Goal: Find specific page/section: Find specific page/section

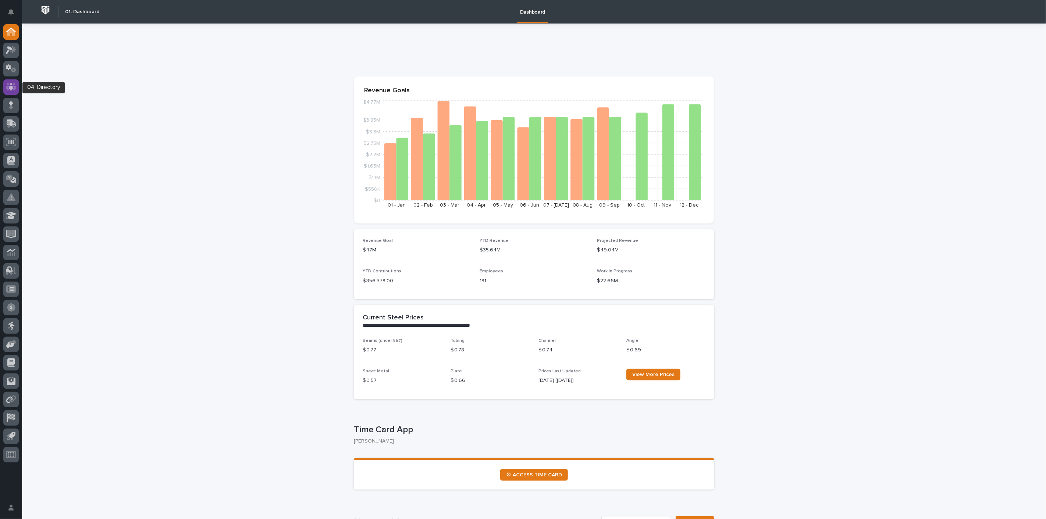
click at [8, 84] on icon at bounding box center [11, 86] width 11 height 7
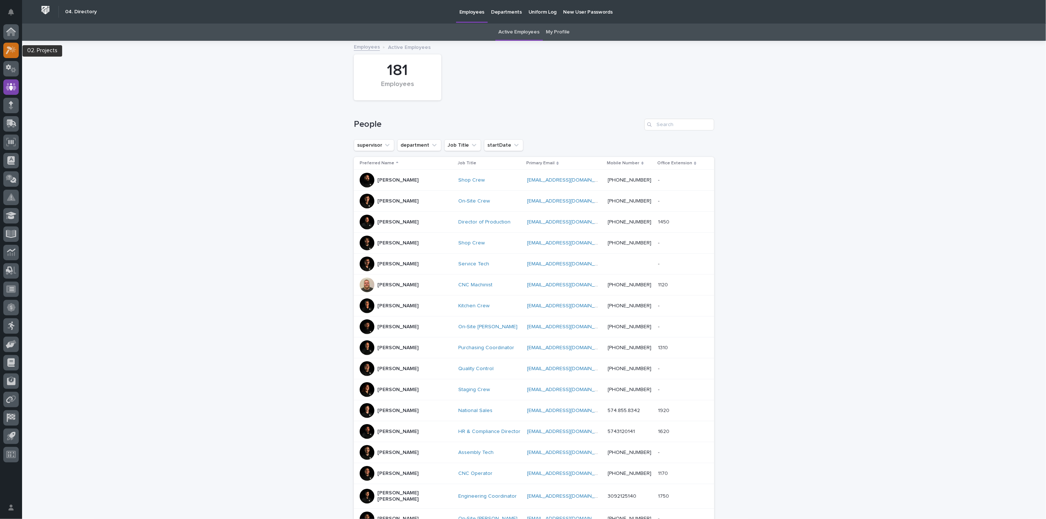
click at [15, 49] on icon at bounding box center [13, 49] width 6 height 7
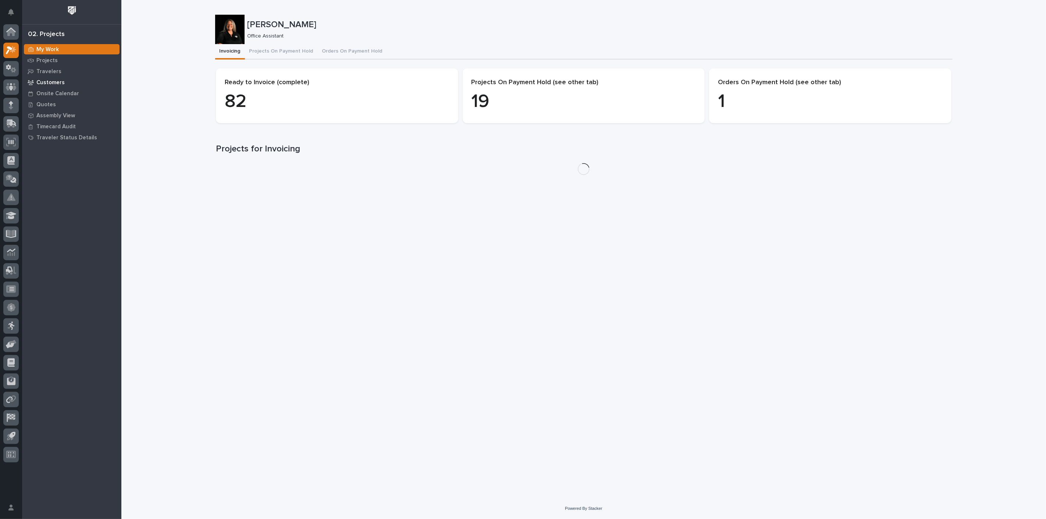
click at [48, 82] on p "Customers" at bounding box center [50, 82] width 28 height 7
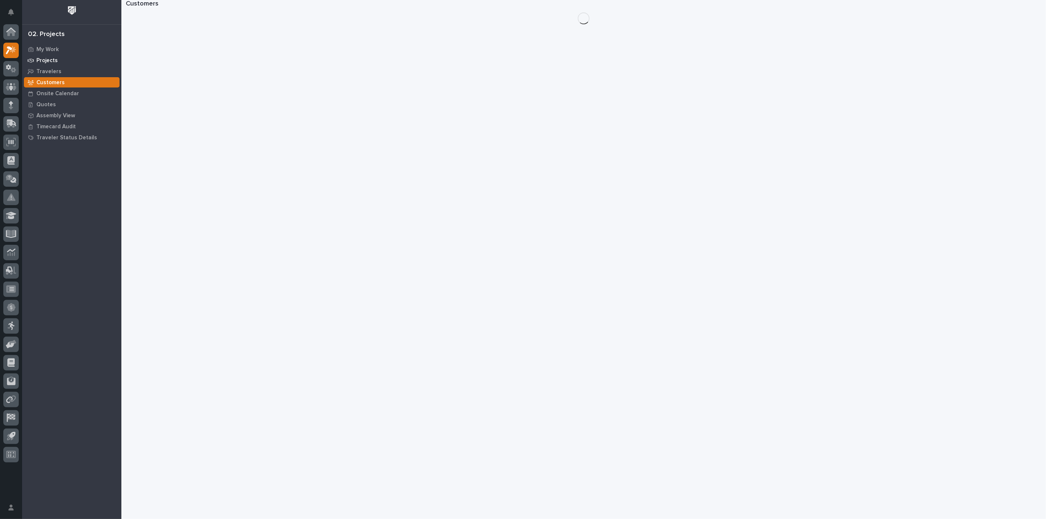
click at [44, 60] on p "Projects" at bounding box center [46, 60] width 21 height 7
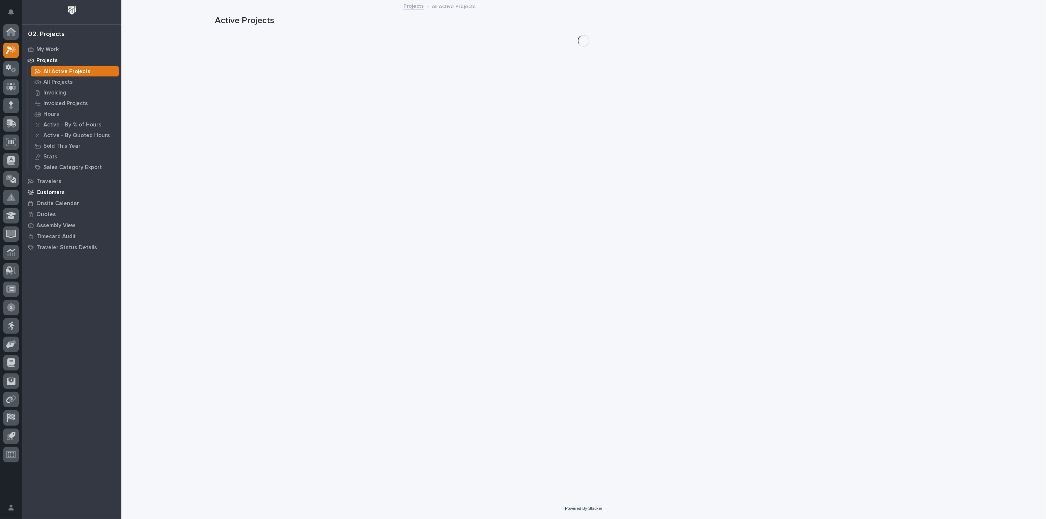
click at [44, 191] on p "Customers" at bounding box center [50, 192] width 28 height 7
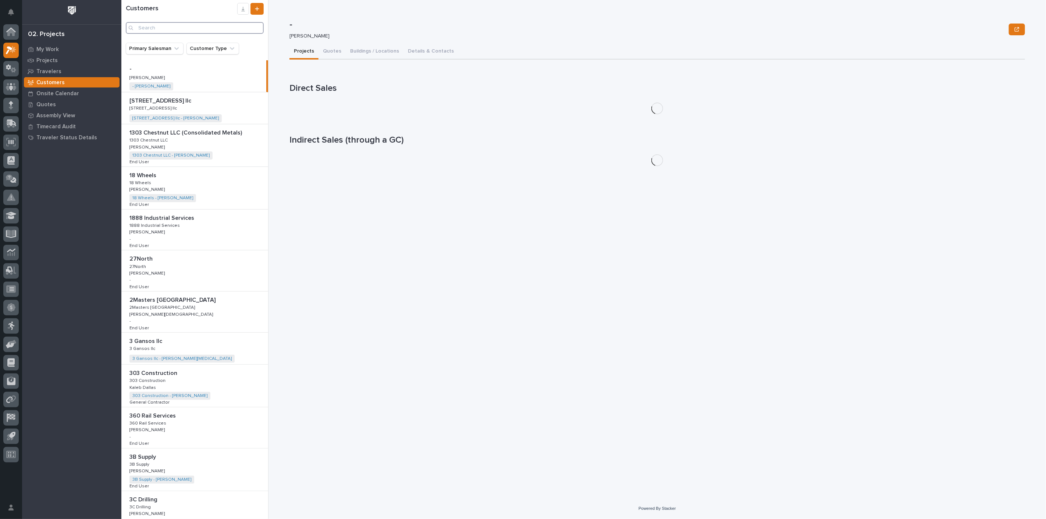
click at [173, 28] on input "Search" at bounding box center [195, 28] width 138 height 12
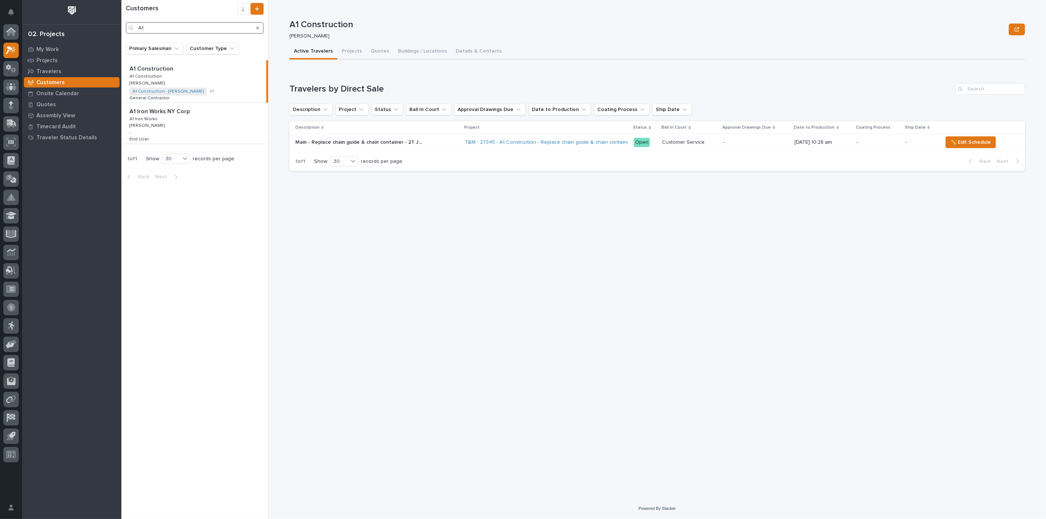
type input "A1"
click at [11, 30] on icon at bounding box center [10, 32] width 7 height 7
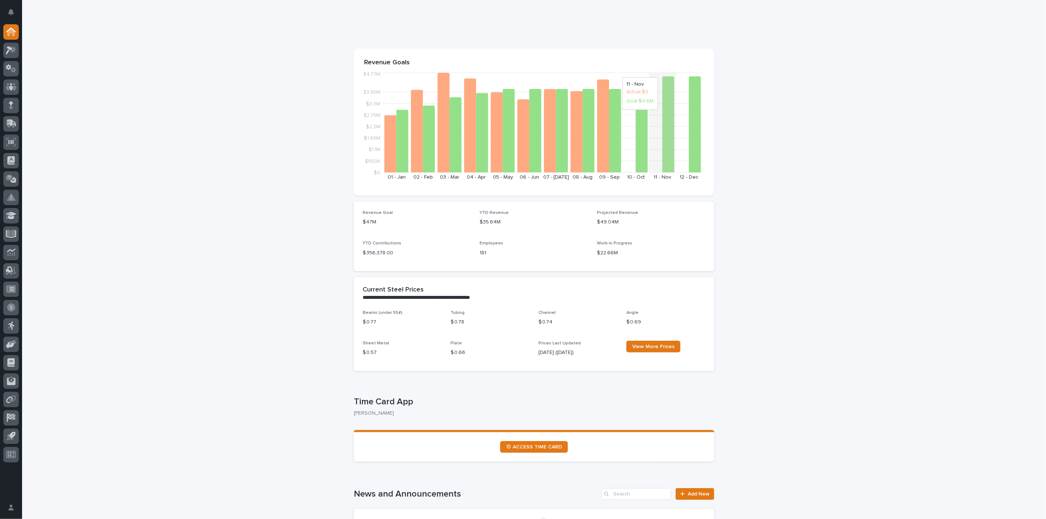
scroll to position [41, 0]
